Goal: Transaction & Acquisition: Purchase product/service

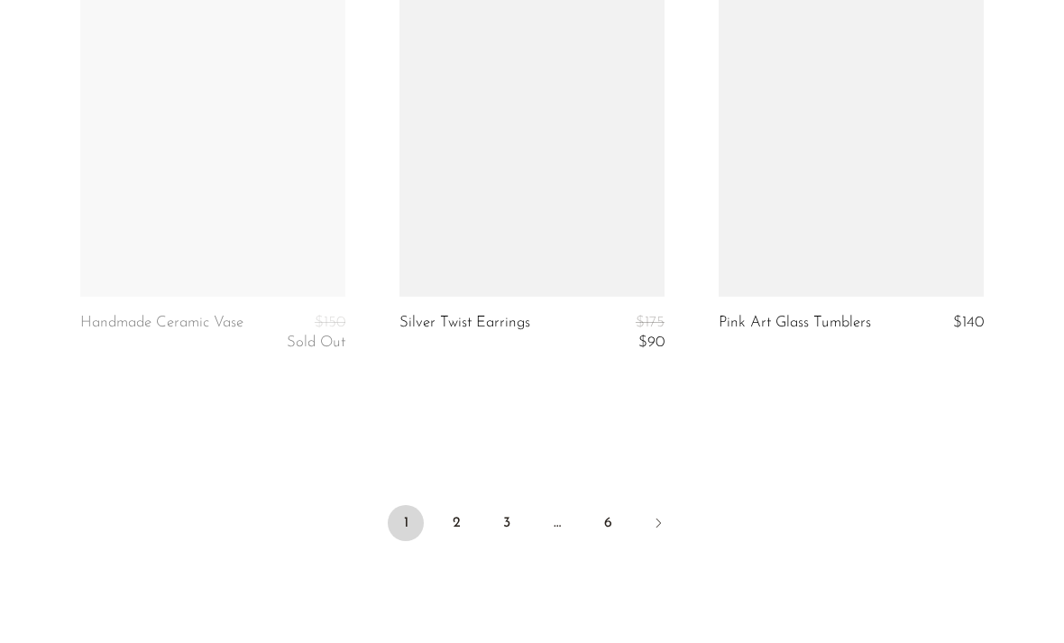
scroll to position [5463, 0]
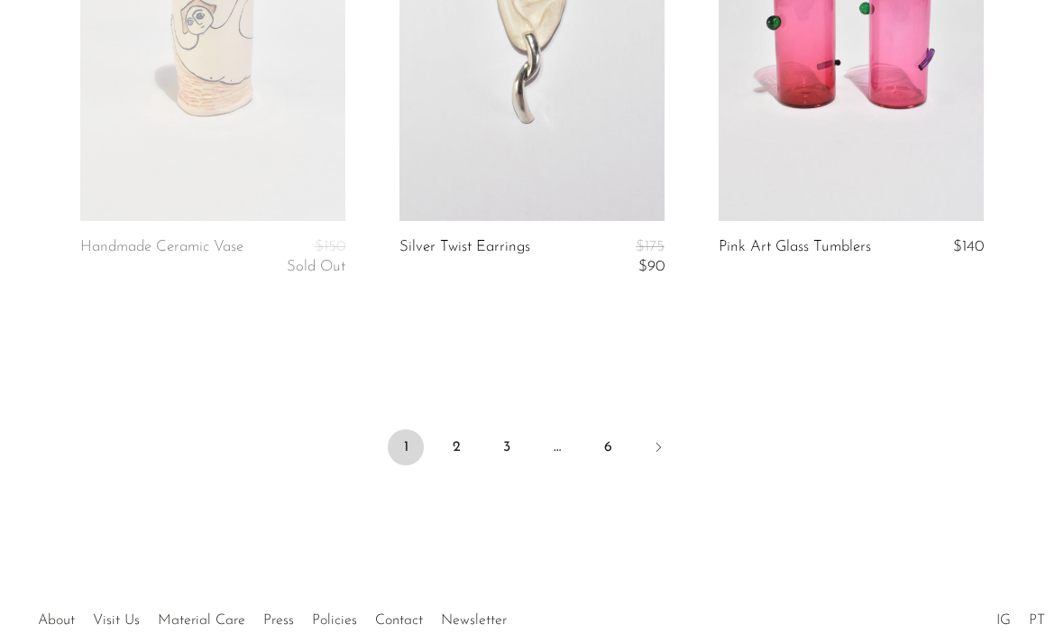
click at [458, 437] on link "2" at bounding box center [456, 447] width 36 height 36
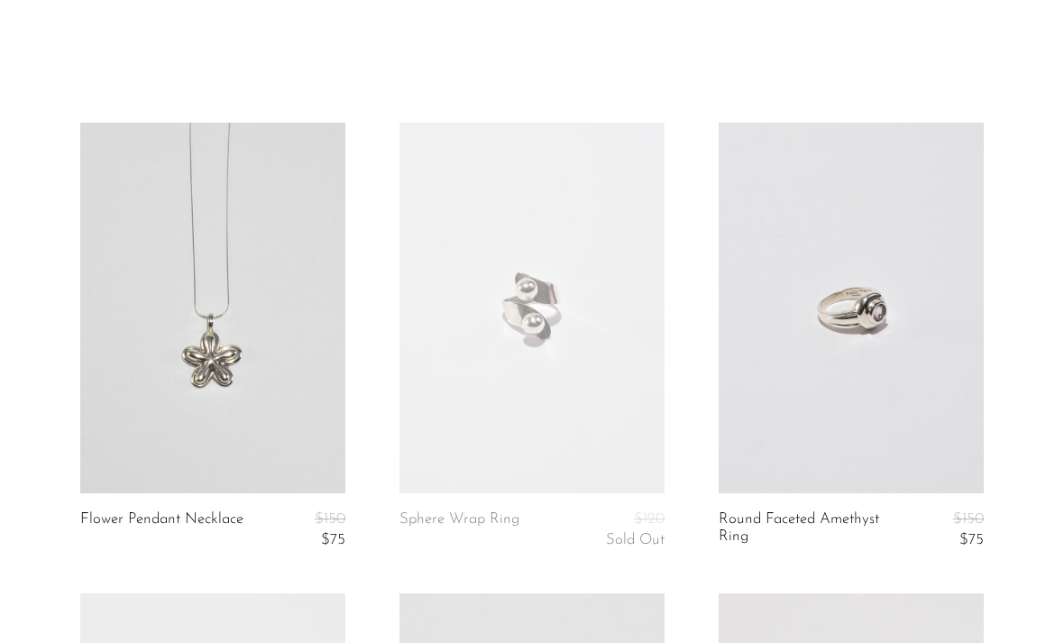
scroll to position [43, 0]
click at [883, 324] on link at bounding box center [851, 308] width 265 height 371
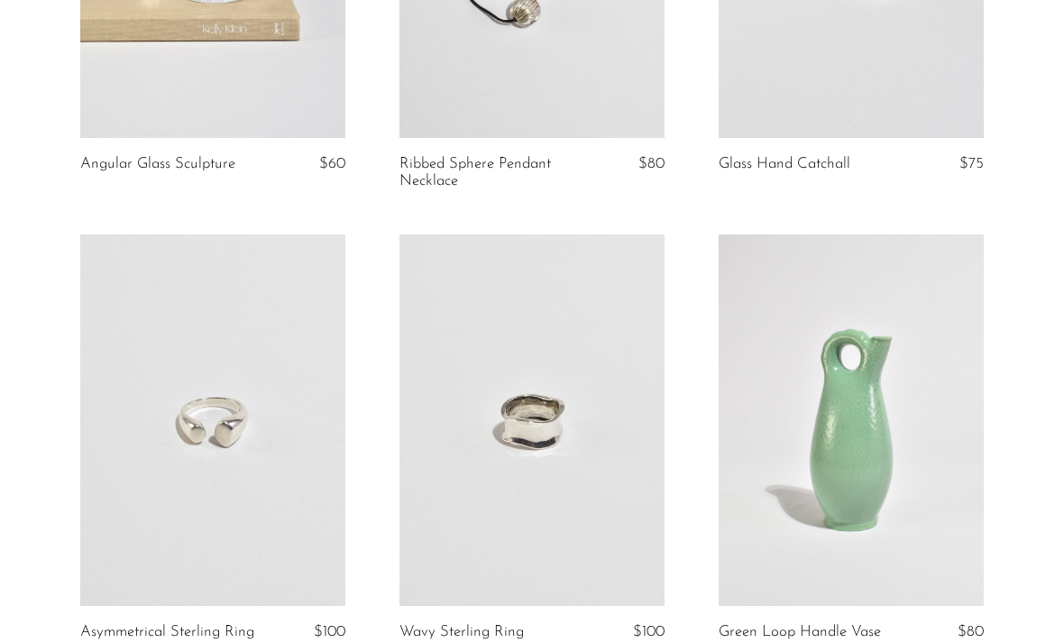
scroll to position [1353, 0]
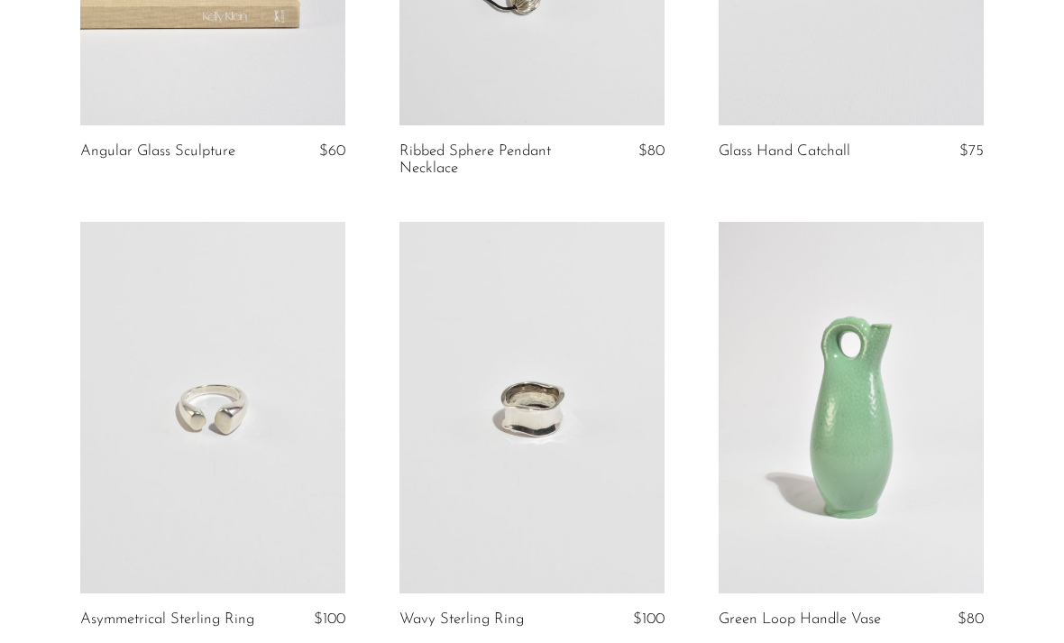
click at [572, 439] on link at bounding box center [531, 407] width 265 height 371
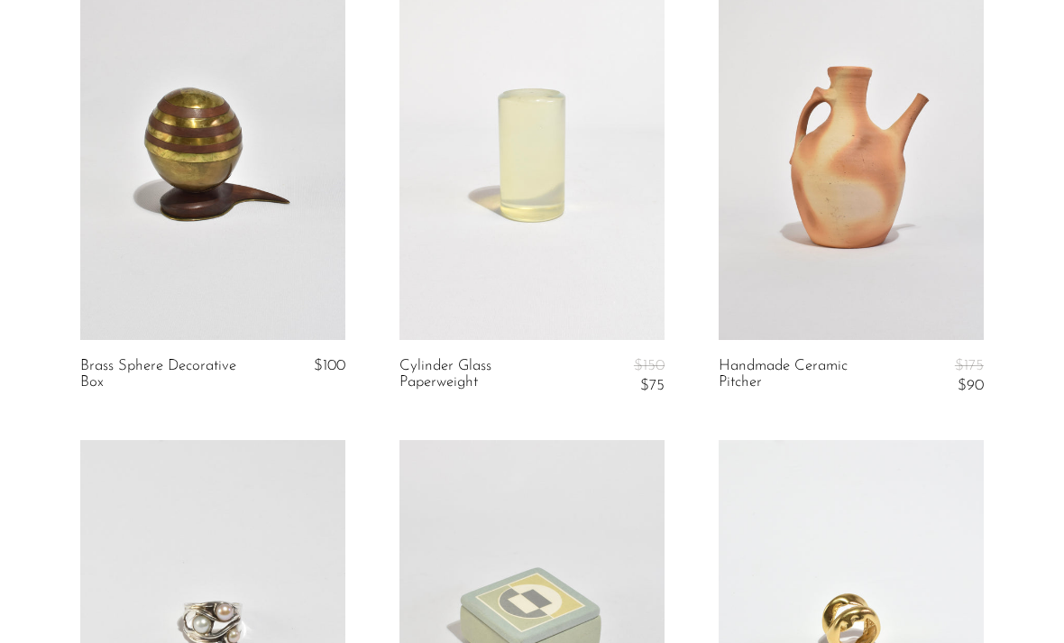
scroll to position [3935, 0]
click at [912, 264] on link at bounding box center [851, 153] width 265 height 371
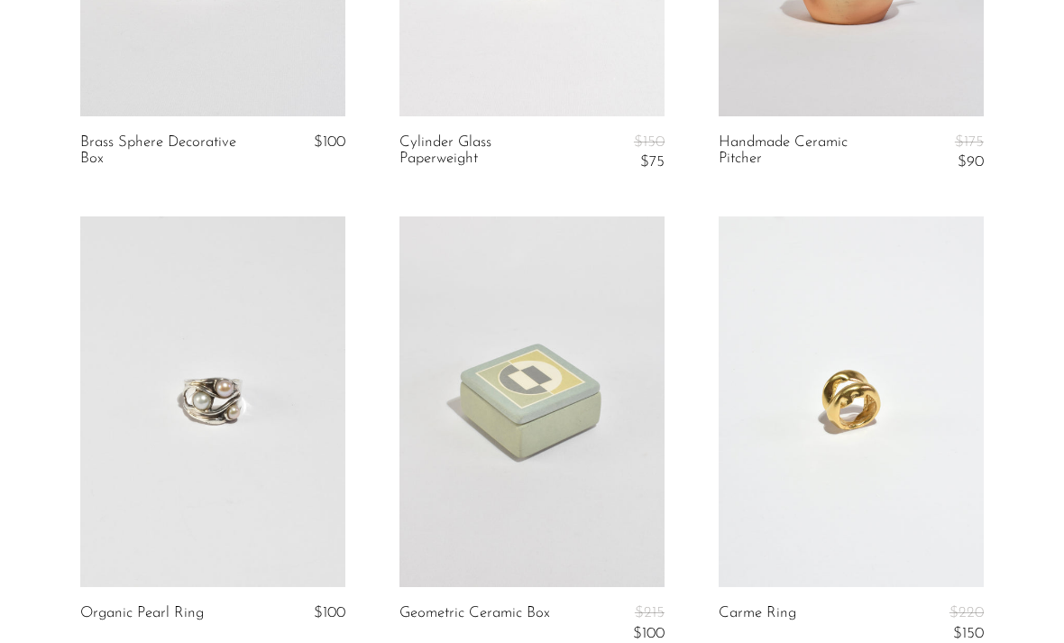
scroll to position [4158, 0]
click at [545, 396] on link at bounding box center [531, 401] width 265 height 371
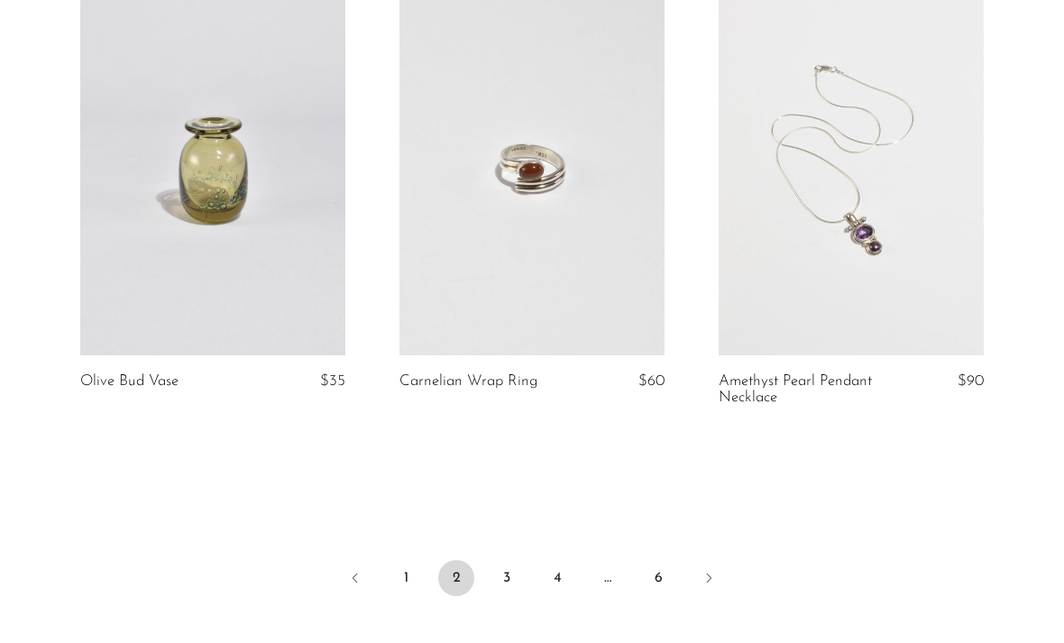
scroll to position [5337, 0]
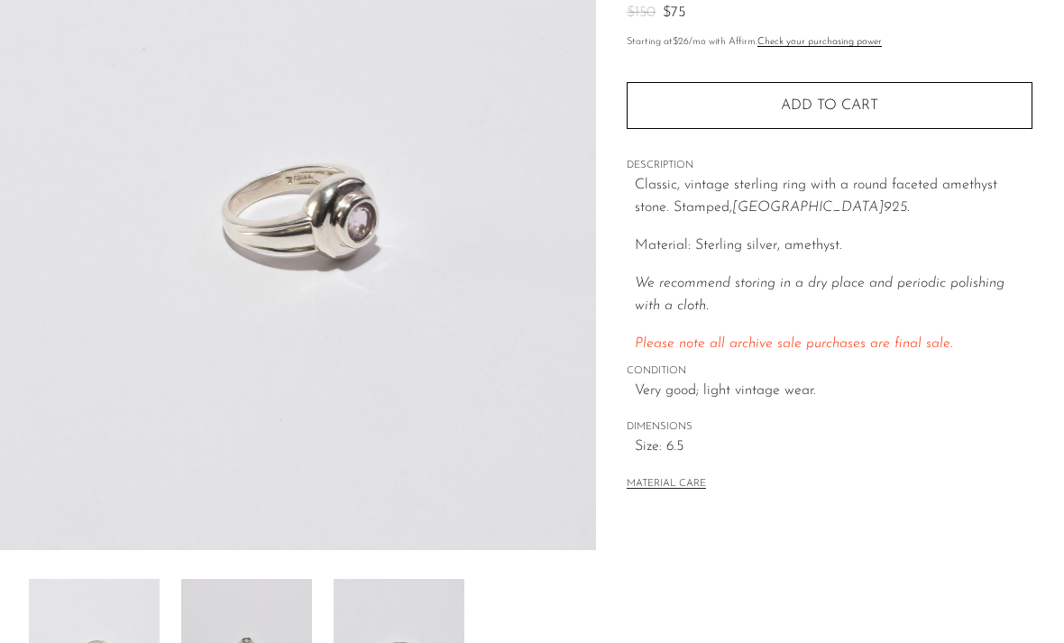
scroll to position [225, 0]
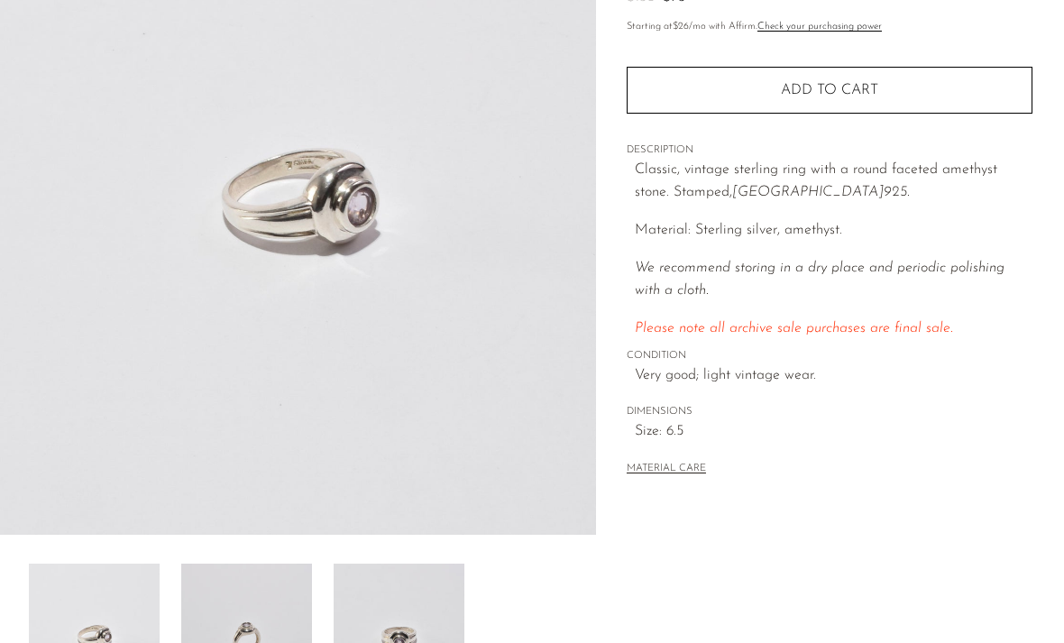
click at [413, 642] on img at bounding box center [399, 636] width 131 height 144
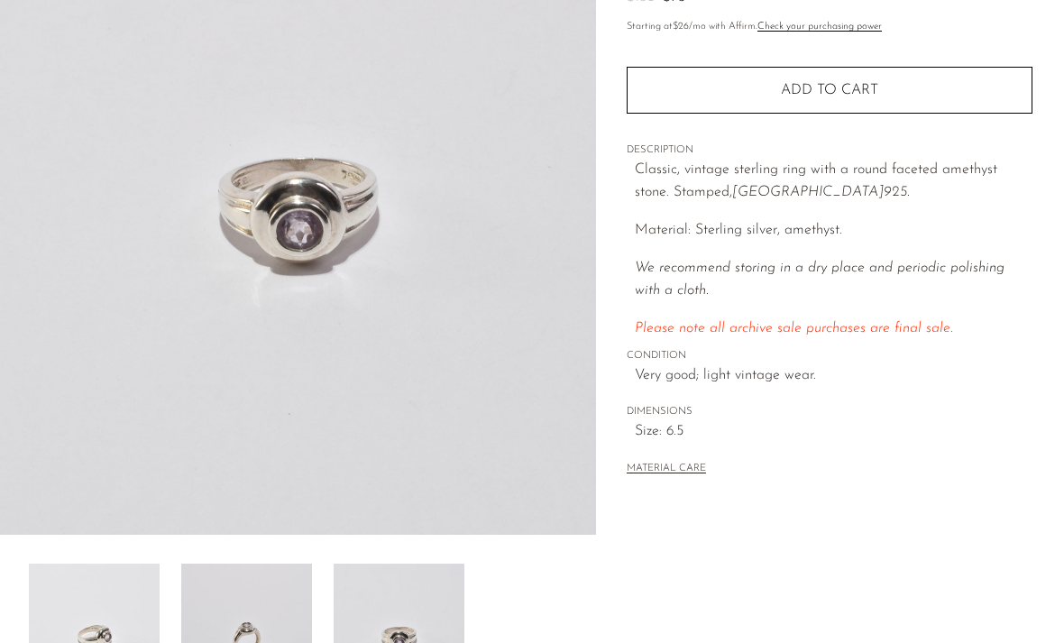
click at [269, 636] on img at bounding box center [246, 636] width 131 height 144
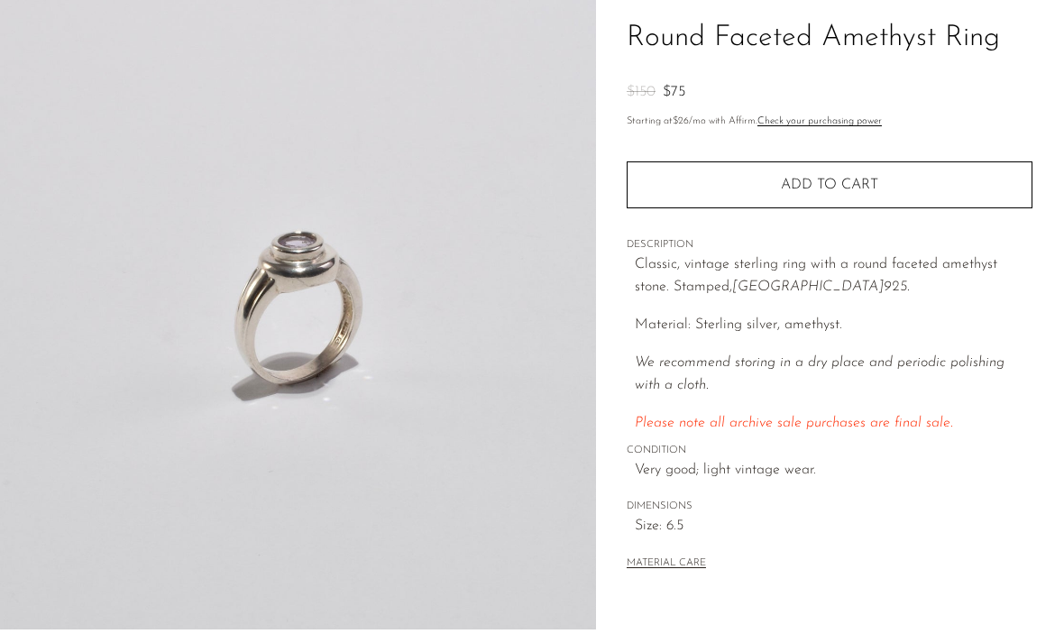
scroll to position [0, 0]
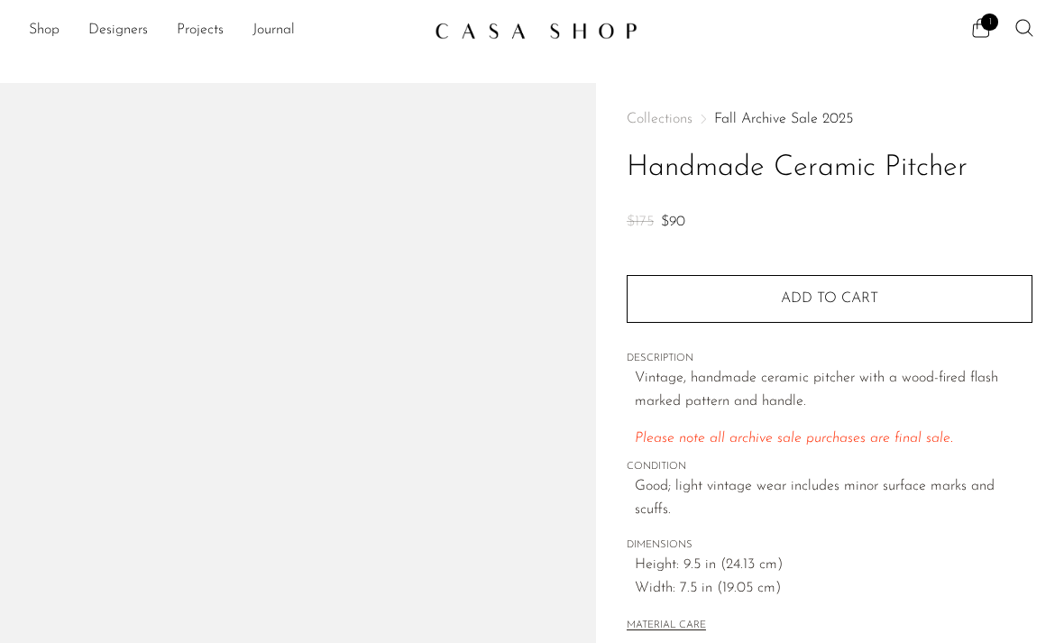
click at [919, 275] on button "Add to cart" at bounding box center [830, 298] width 406 height 47
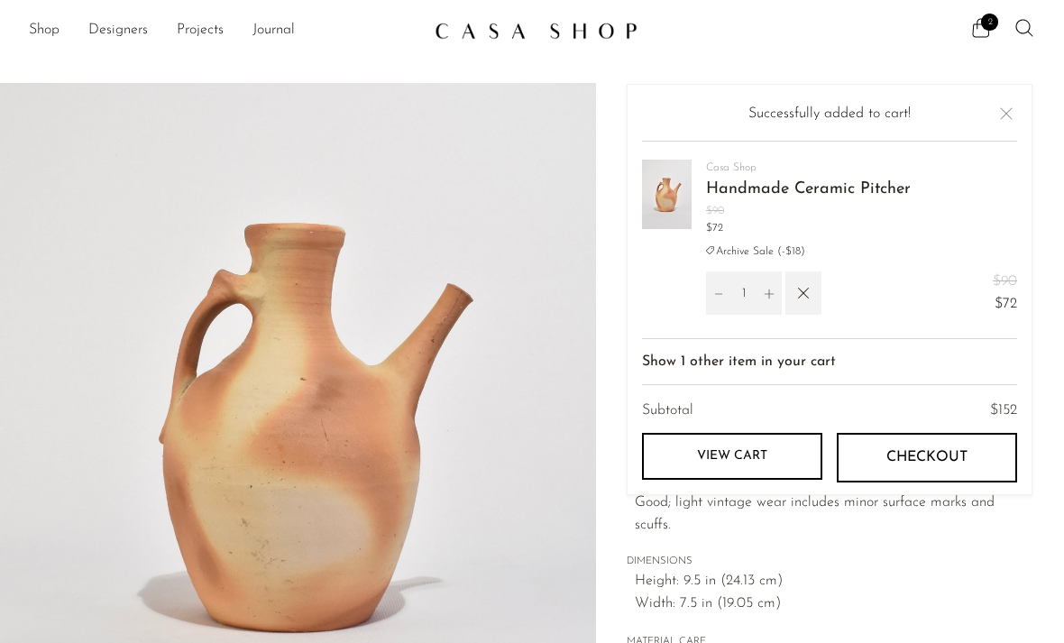
click at [797, 289] on icon "button" at bounding box center [803, 293] width 20 height 20
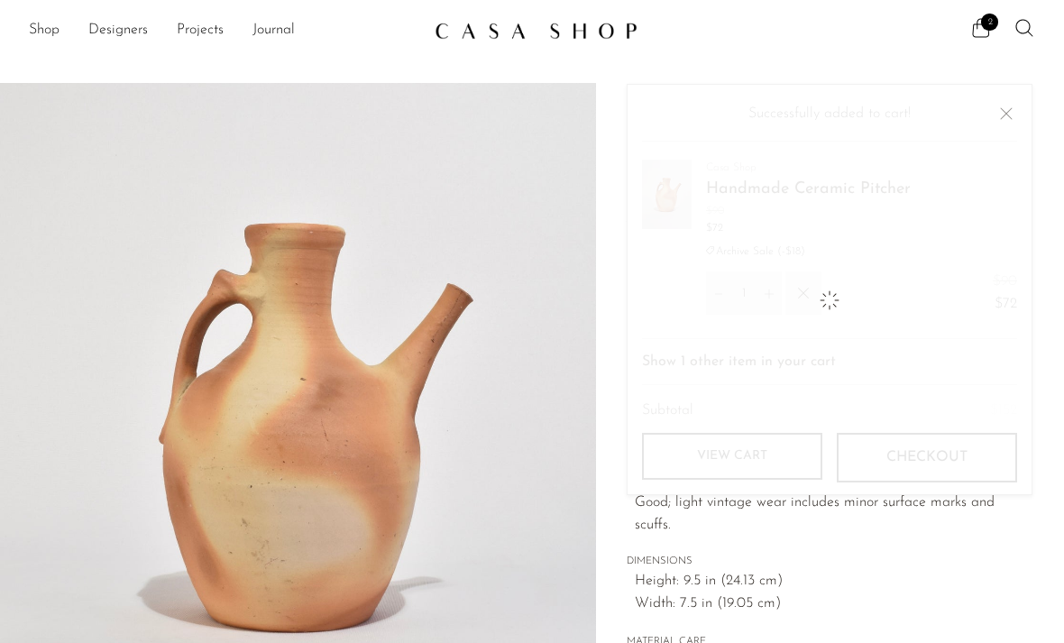
click at [1006, 105] on button "Close" at bounding box center [1006, 114] width 22 height 22
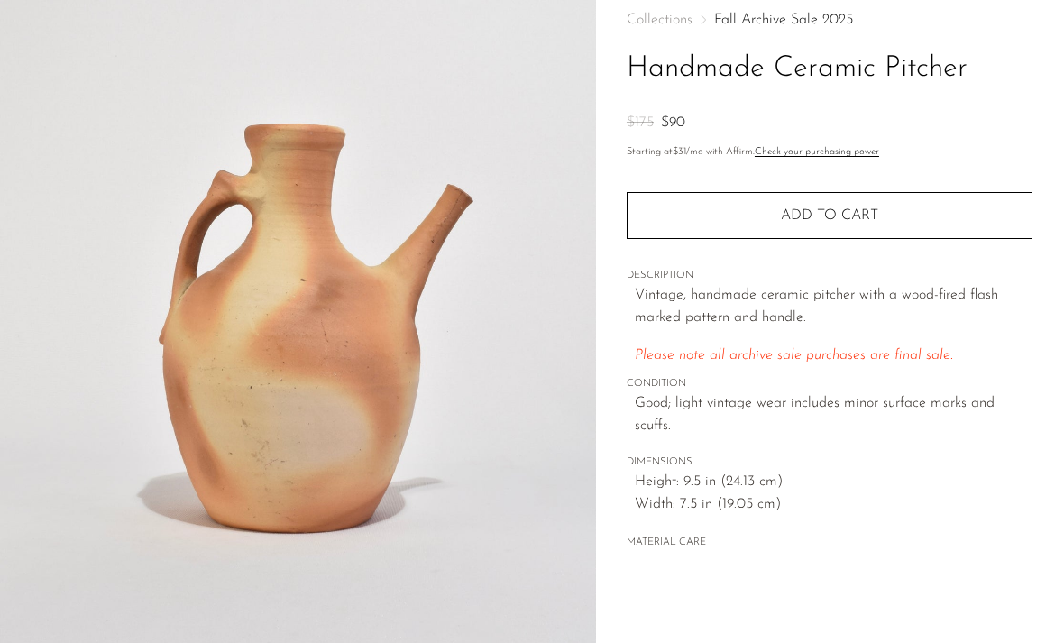
scroll to position [105, 0]
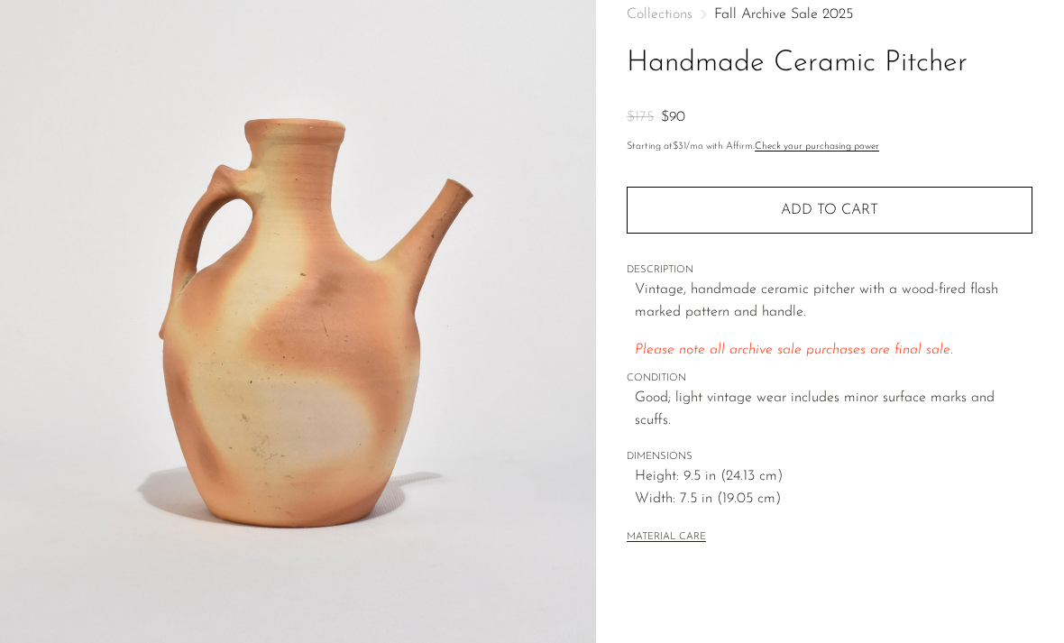
click at [34, 519] on img at bounding box center [298, 316] width 596 height 676
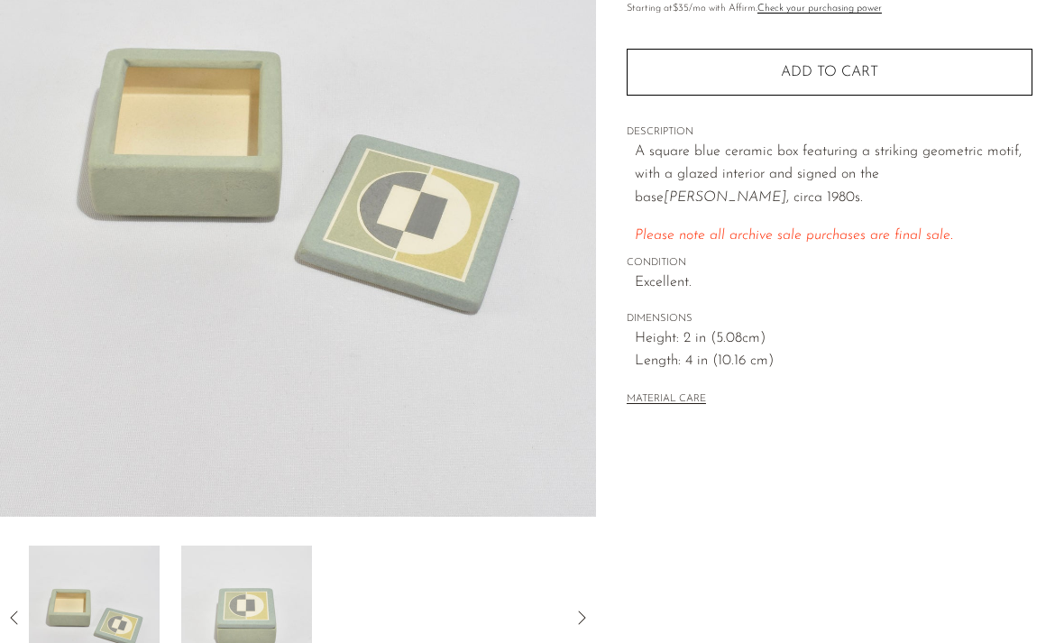
scroll to position [248, 0]
